Goal: Task Accomplishment & Management: Manage account settings

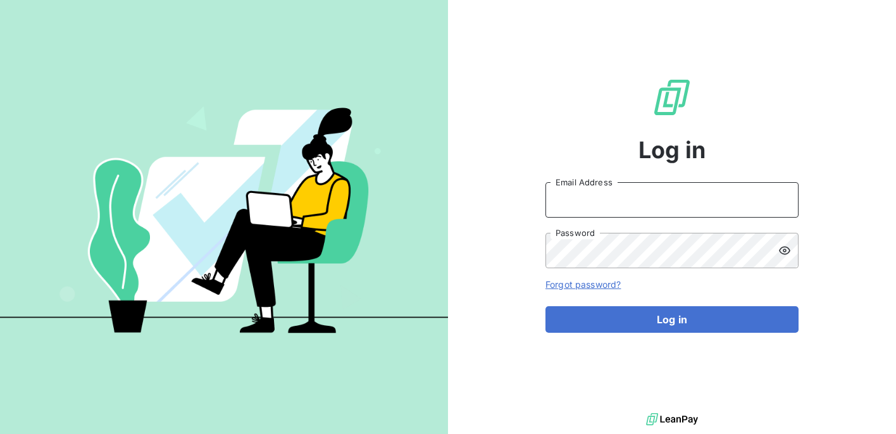
click at [559, 193] on input "Email Address" at bounding box center [672, 199] width 253 height 35
click at [0, 434] on com-1password-button at bounding box center [0, 434] width 0 height 0
type input "[EMAIL_ADDRESS][PERSON_NAME][DOMAIN_NAME]"
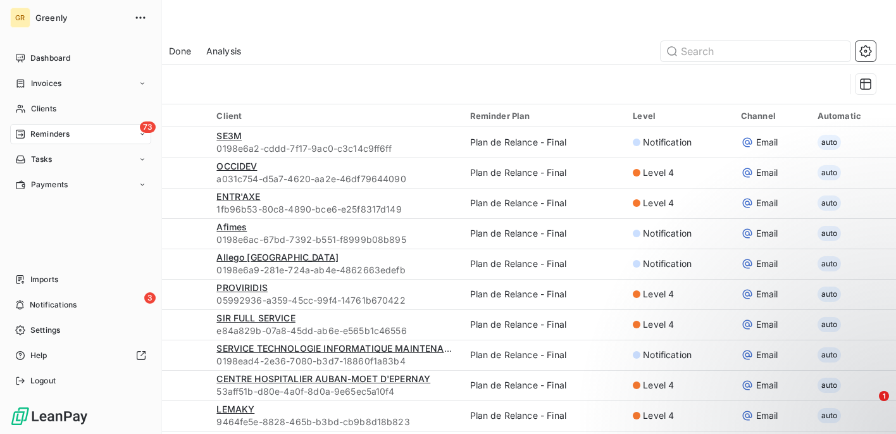
click at [44, 130] on span "Reminders" at bounding box center [49, 133] width 39 height 11
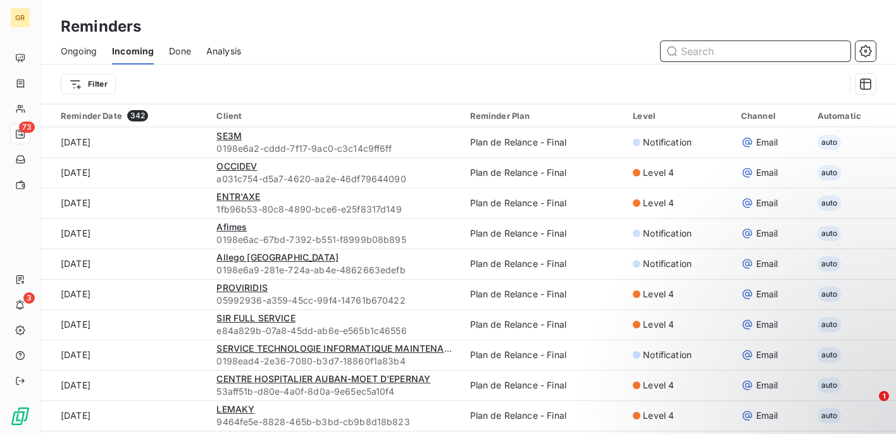
click at [693, 49] on input "text" at bounding box center [756, 51] width 190 height 20
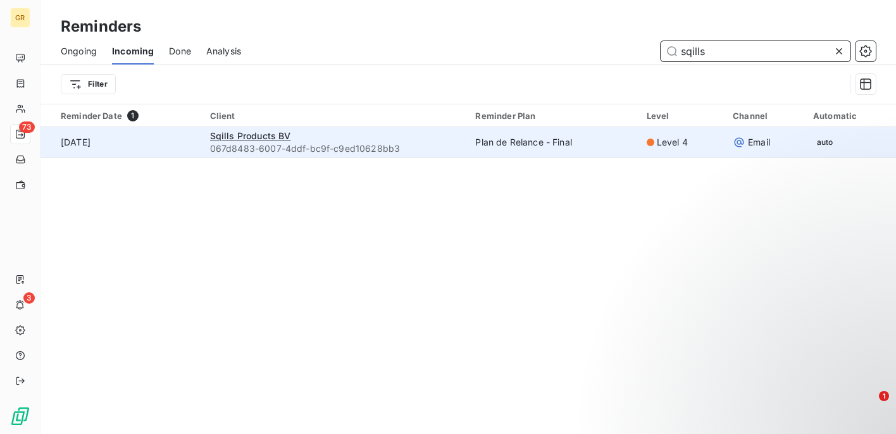
type input "sqills"
click at [413, 149] on span "067d8483-6007-4ddf-bc9f-c9ed10628bb3" at bounding box center [335, 148] width 251 height 13
click at [266, 137] on span "Sqills Products BV" at bounding box center [250, 135] width 81 height 11
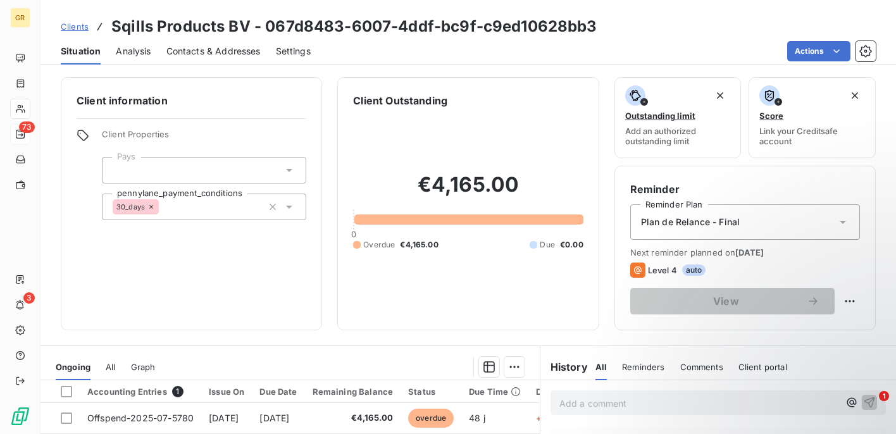
click at [285, 172] on icon at bounding box center [289, 170] width 13 height 13
click at [250, 266] on div "Client information Client Properties Pays pennylane_payment_conditions 30_days" at bounding box center [191, 203] width 261 height 253
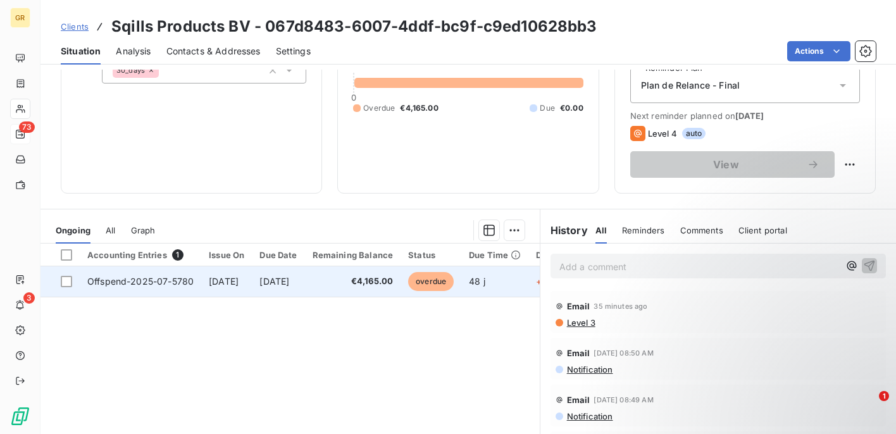
click at [280, 283] on span "[DATE]" at bounding box center [274, 281] width 30 height 11
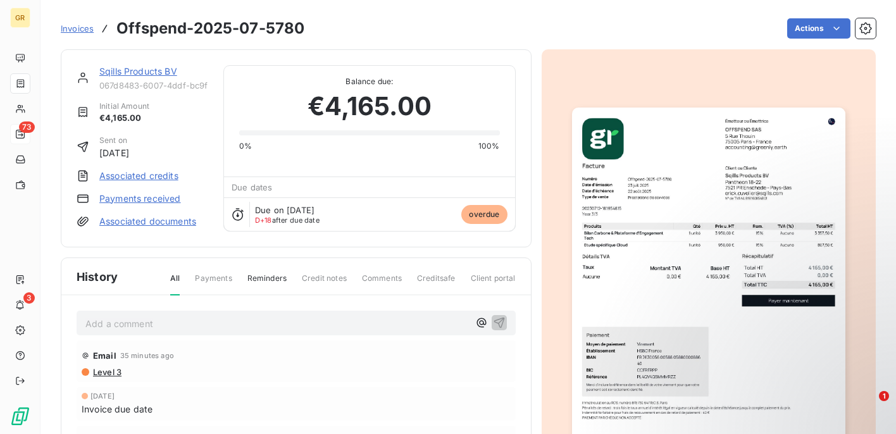
click at [472, 277] on span "Client portal" at bounding box center [493, 284] width 45 height 22
click at [484, 278] on span "Client portal" at bounding box center [493, 284] width 45 height 22
click at [428, 272] on div "History All Payments Reminders Credit notes Comments Creditsafe Client portal" at bounding box center [296, 276] width 470 height 37
click at [378, 280] on span "Comments" at bounding box center [382, 284] width 40 height 22
click at [315, 282] on span "Credit notes" at bounding box center [324, 284] width 45 height 22
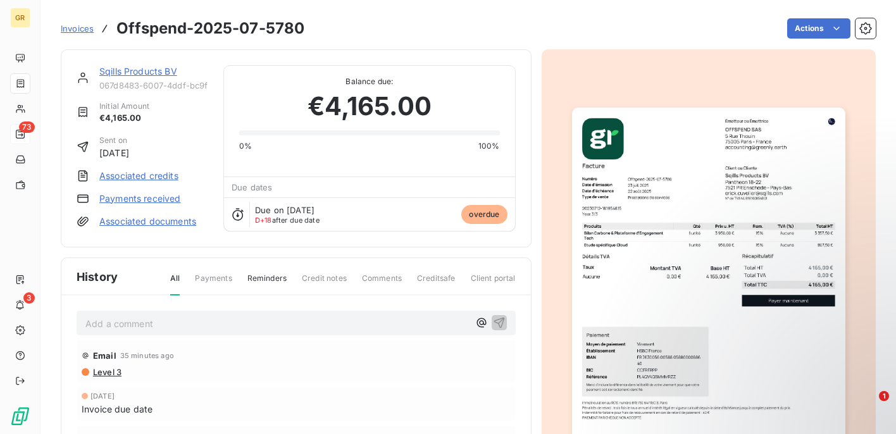
click at [272, 276] on span "Reminders" at bounding box center [266, 284] width 39 height 22
click at [220, 283] on span "Payments" at bounding box center [213, 284] width 37 height 22
click at [219, 278] on span "Payments" at bounding box center [213, 284] width 37 height 22
click at [183, 276] on div "All Payments Reminders Credit notes Comments Creditsafe Client portal" at bounding box center [335, 284] width 359 height 22
click at [177, 277] on span "All" at bounding box center [175, 284] width 9 height 22
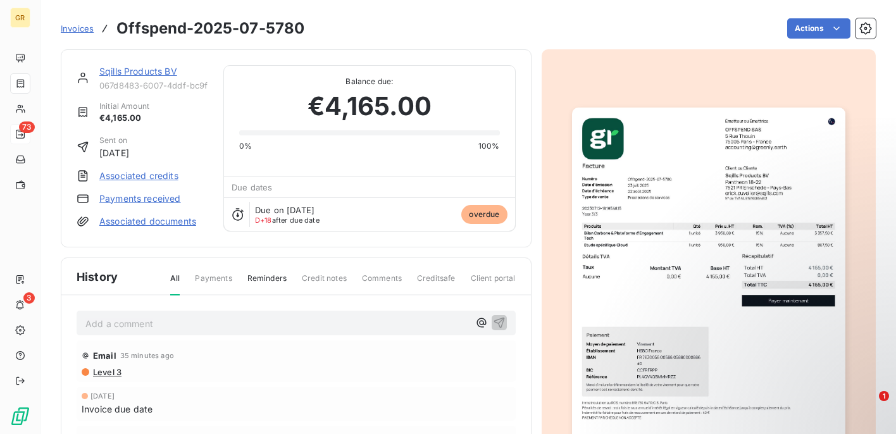
click at [146, 72] on link "Sqills Products BV" at bounding box center [138, 71] width 78 height 11
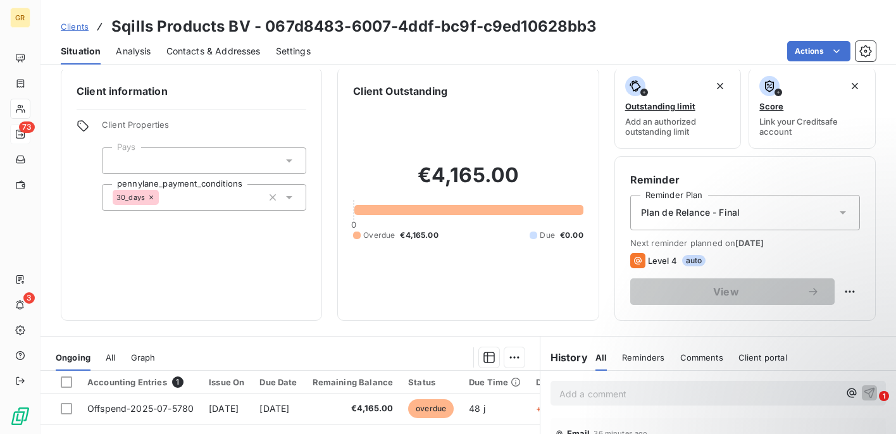
scroll to position [13, 0]
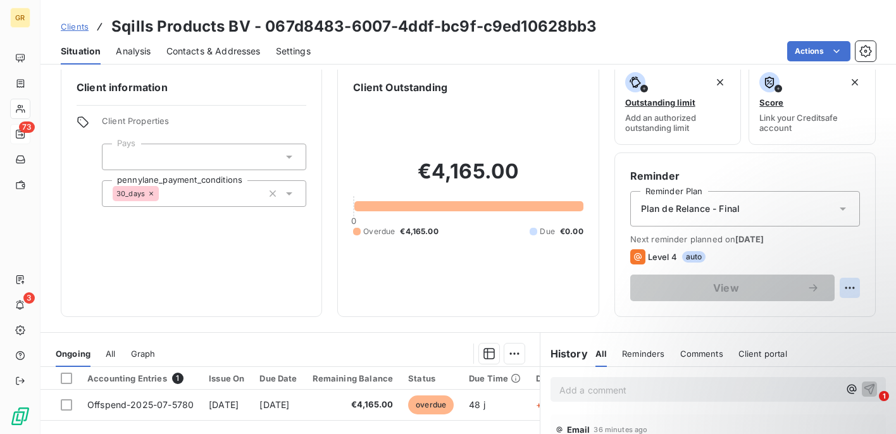
click at [851, 282] on html "GR 73 3 Clients Sqills Products BV - 067d8483-6007-4ddf-bc9f-c9ed10628bb3 Situa…" at bounding box center [448, 217] width 896 height 434
click at [504, 291] on html "GR 73 3 Clients Sqills Products BV - 067d8483-6007-4ddf-bc9f-c9ed10628bb3 Situa…" at bounding box center [448, 217] width 896 height 434
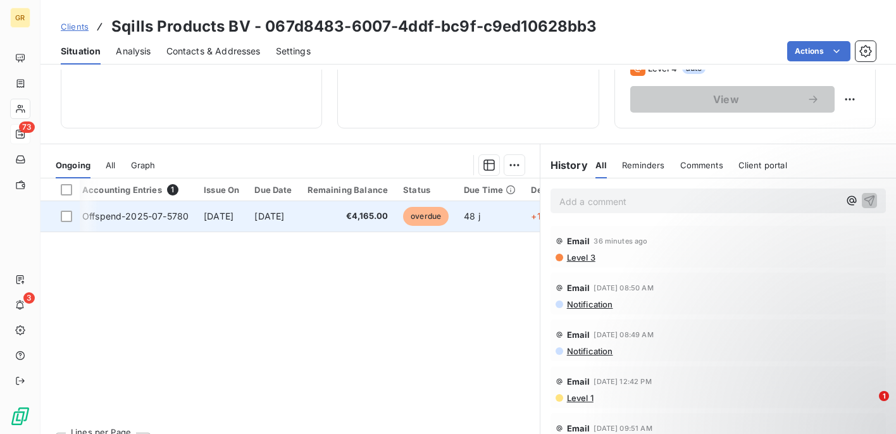
scroll to position [0, 0]
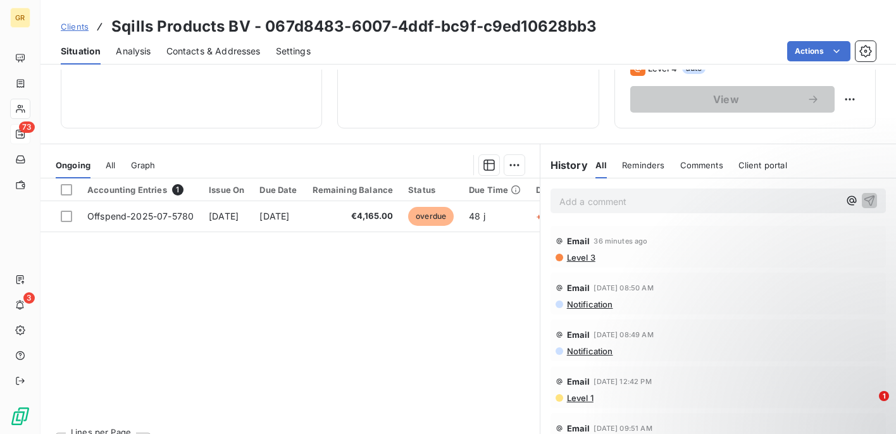
click at [111, 165] on span "All" at bounding box center [110, 165] width 9 height 10
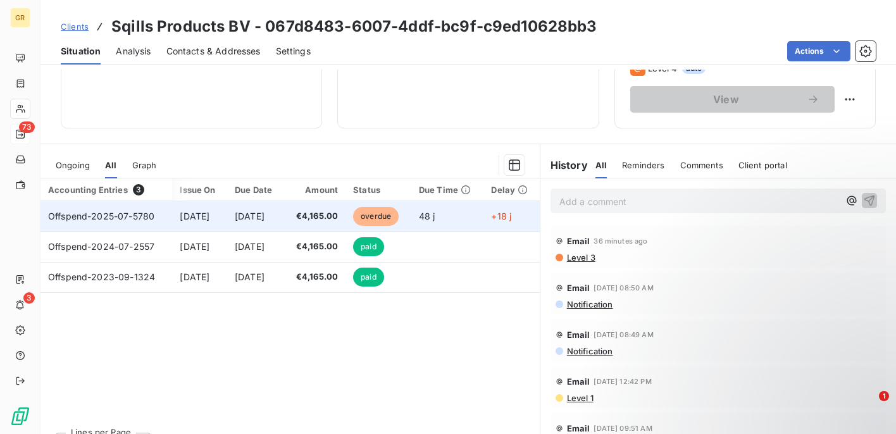
scroll to position [0, 3]
click at [265, 216] on span "[DATE]" at bounding box center [250, 216] width 30 height 11
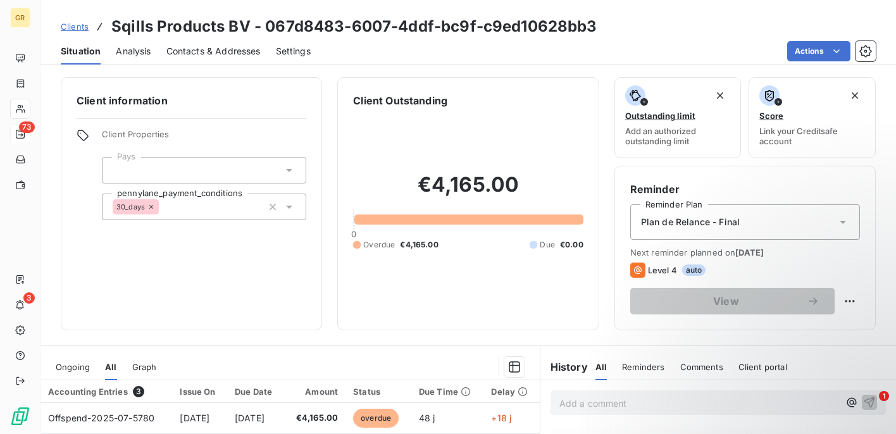
click at [190, 55] on span "Contacts & Addresses" at bounding box center [213, 51] width 94 height 13
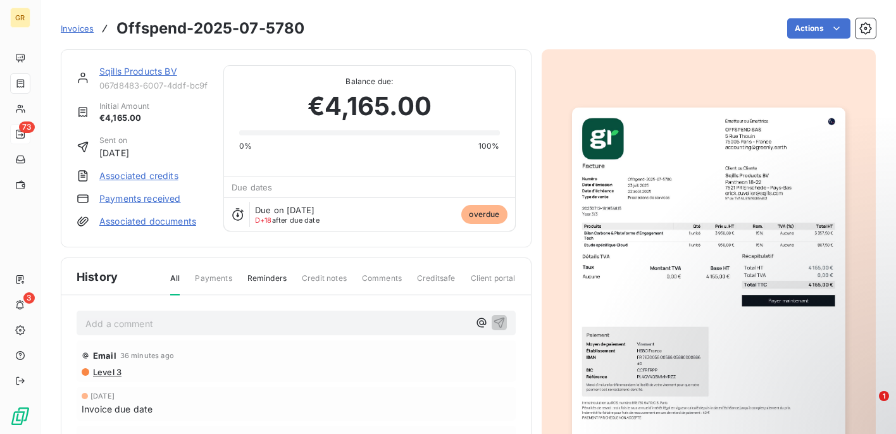
click at [140, 73] on link "Sqills Products BV" at bounding box center [138, 71] width 78 height 11
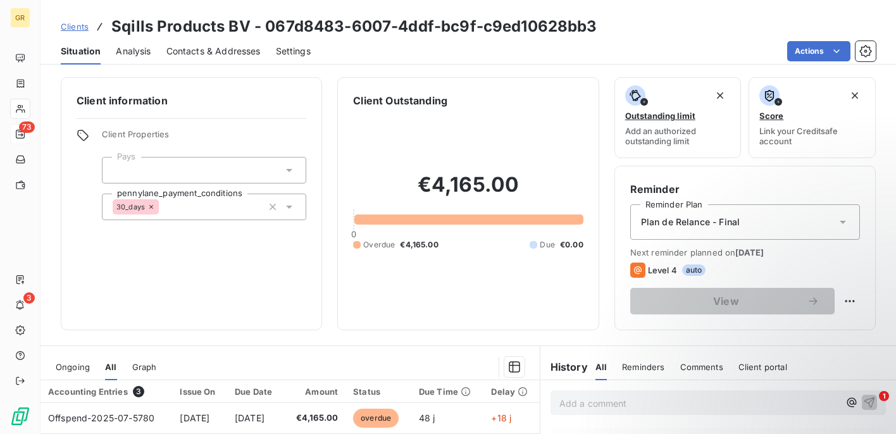
click at [222, 53] on span "Contacts & Addresses" at bounding box center [213, 51] width 94 height 13
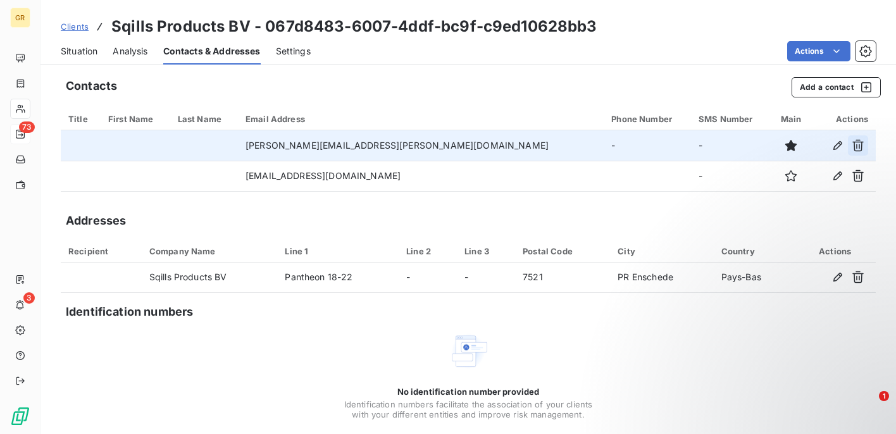
click at [855, 145] on icon "button" at bounding box center [858, 145] width 13 height 13
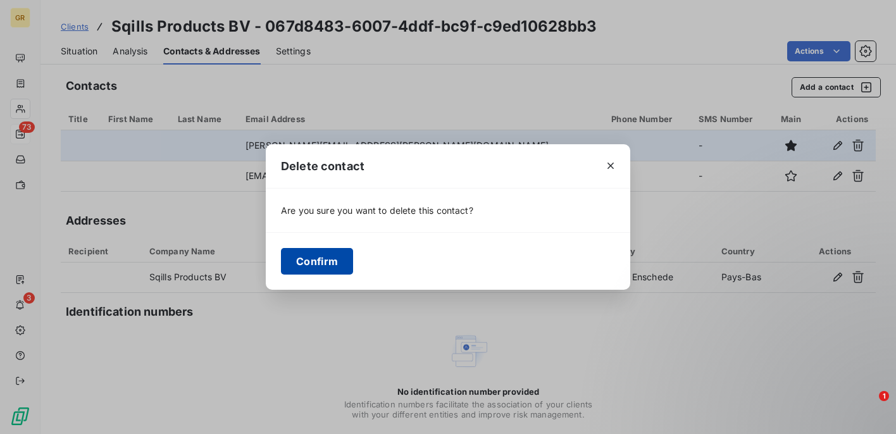
click at [318, 263] on button "Confirm" at bounding box center [317, 261] width 72 height 27
